Goal: Task Accomplishment & Management: Use online tool/utility

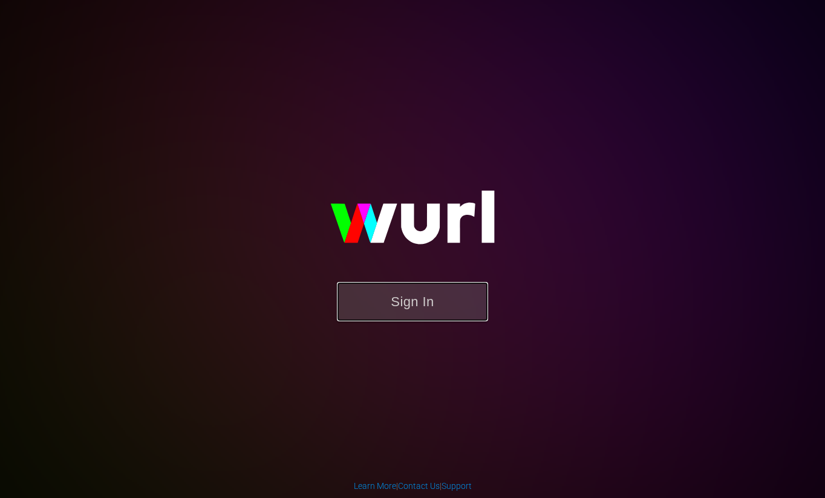
click at [409, 293] on button "Sign In" at bounding box center [412, 301] width 151 height 39
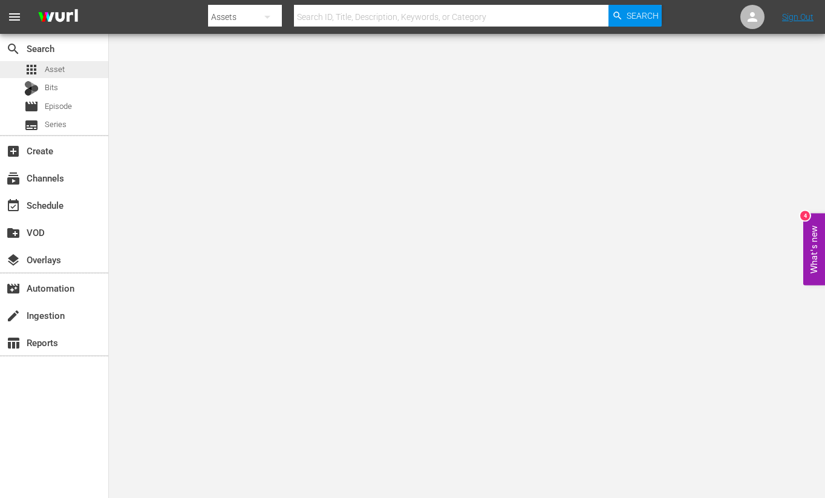
click at [47, 69] on span "Asset" at bounding box center [55, 69] width 20 height 12
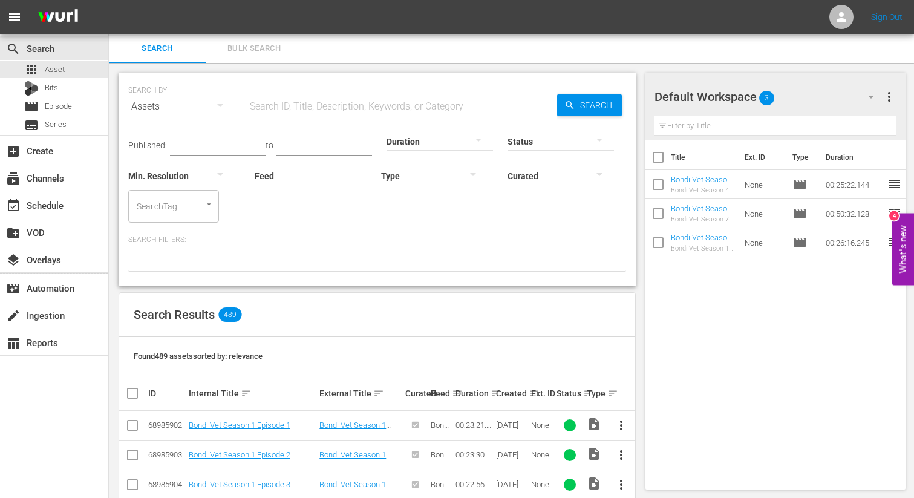
click at [530, 393] on th "Ext. ID" at bounding box center [541, 393] width 25 height 34
click at [51, 205] on div "event_available Schedule" at bounding box center [34, 203] width 68 height 11
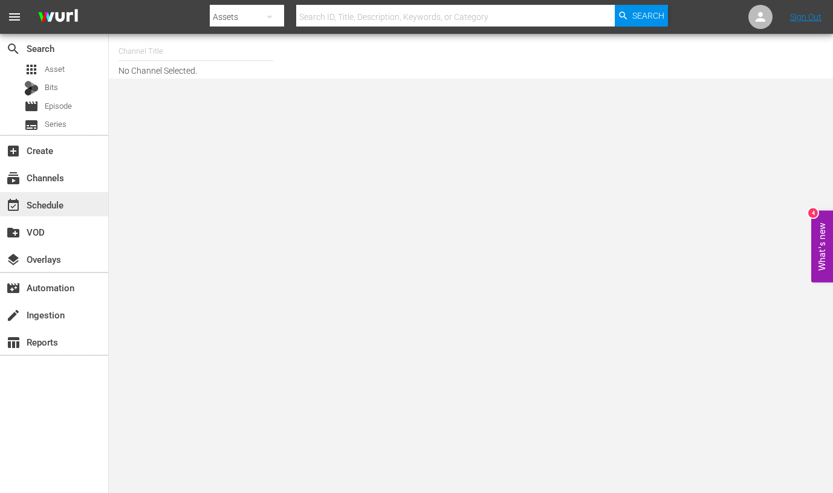
click at [33, 207] on div "event_available Schedule" at bounding box center [34, 203] width 68 height 11
click at [46, 65] on span "Asset" at bounding box center [55, 69] width 20 height 12
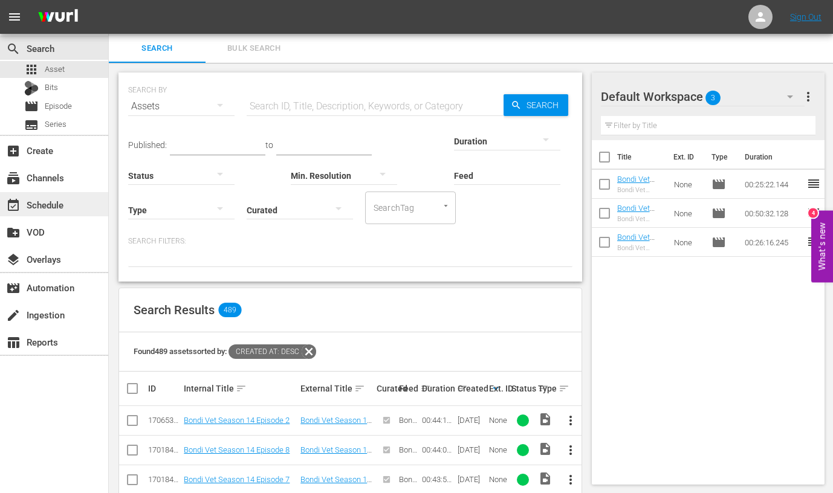
click at [34, 208] on div "event_available Schedule" at bounding box center [34, 203] width 68 height 11
